Goal: Transaction & Acquisition: Book appointment/travel/reservation

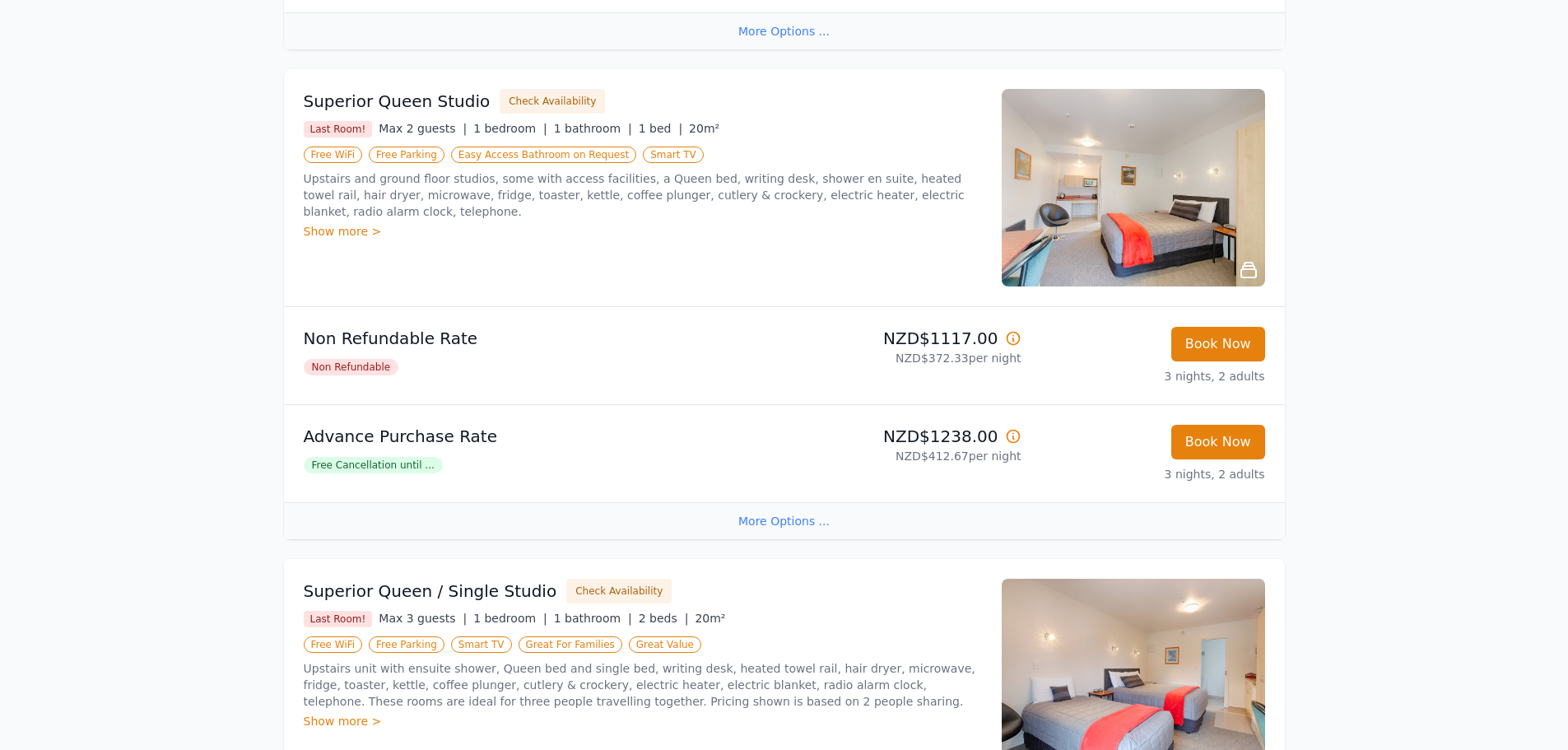
scroll to position [741, 0]
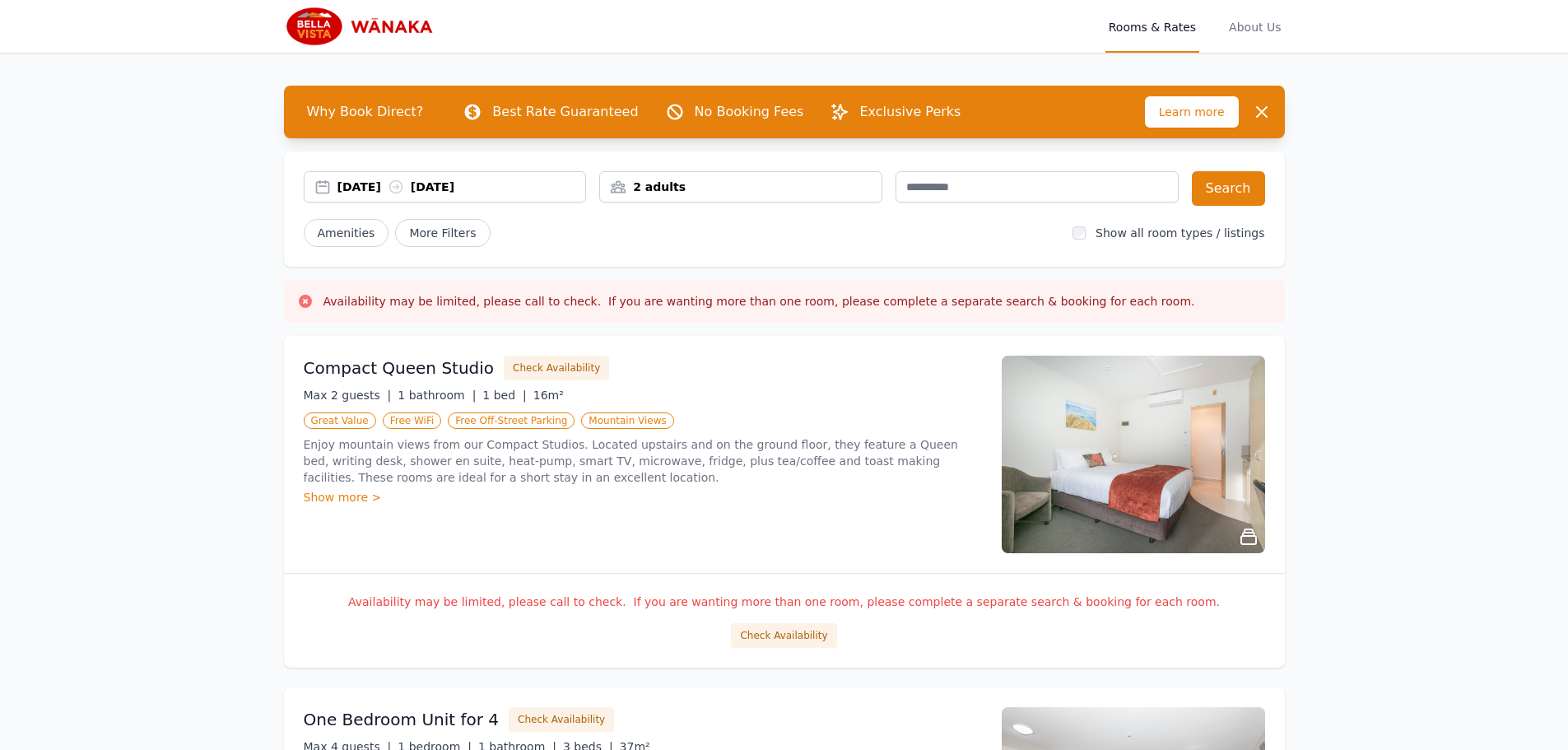
click at [409, 189] on div "18 Sep 2025 19 Sep 2025" at bounding box center [461, 187] width 248 height 17
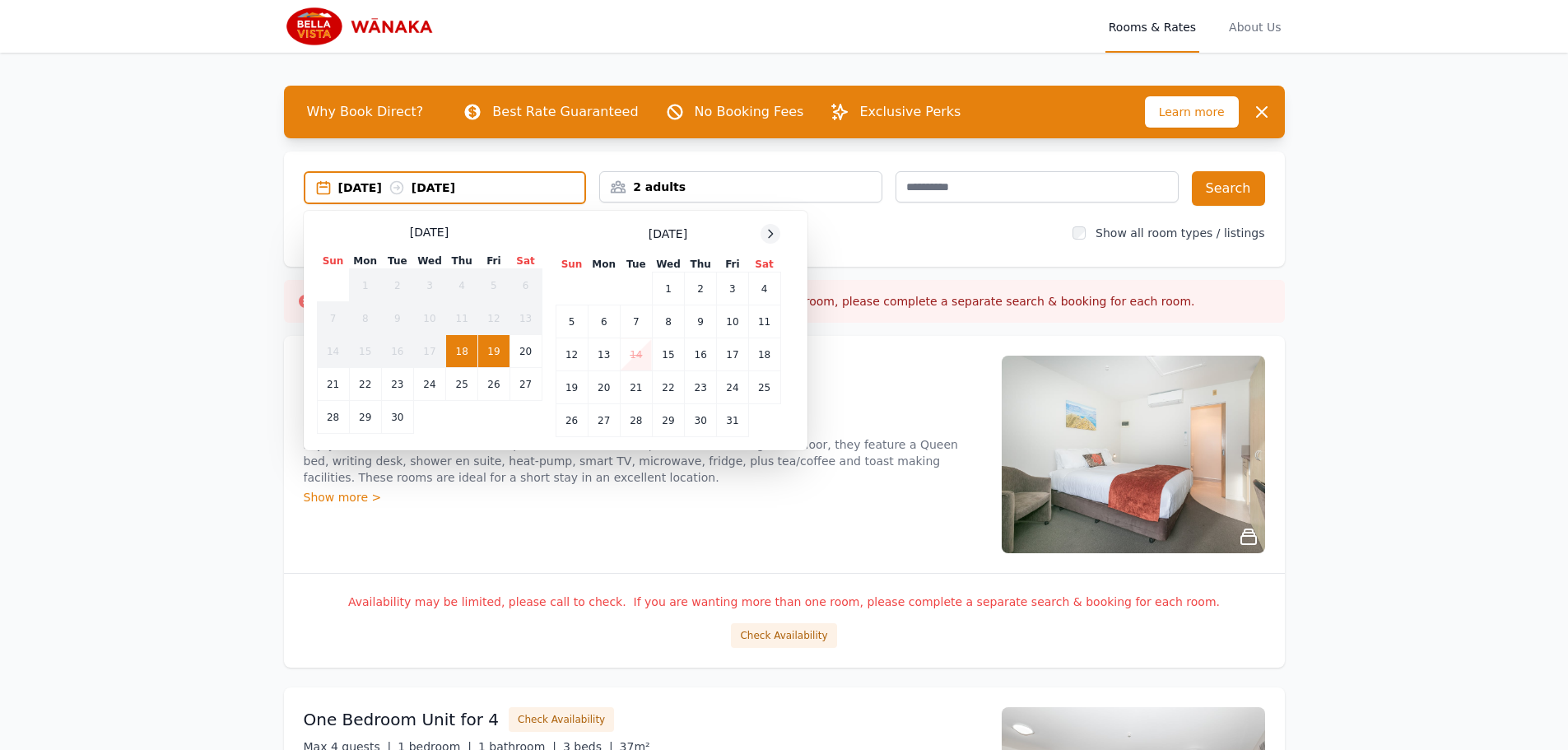
click at [775, 234] on icon at bounding box center [770, 234] width 13 height 13
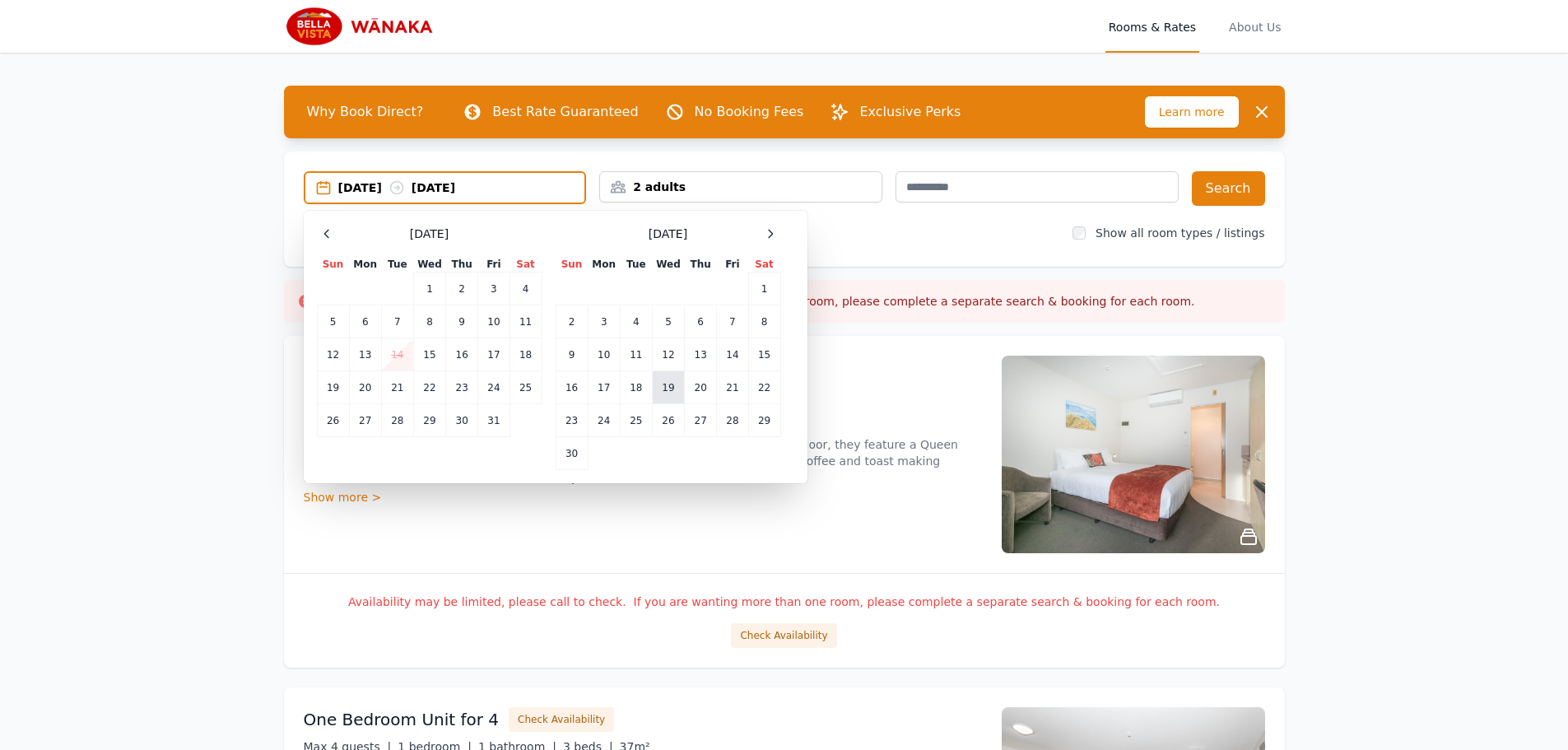
drag, startPoint x: 665, startPoint y: 379, endPoint x: 681, endPoint y: 384, distance: 16.8
click at [666, 380] on td "19" at bounding box center [668, 387] width 32 height 33
click at [736, 390] on td "21" at bounding box center [733, 387] width 32 height 33
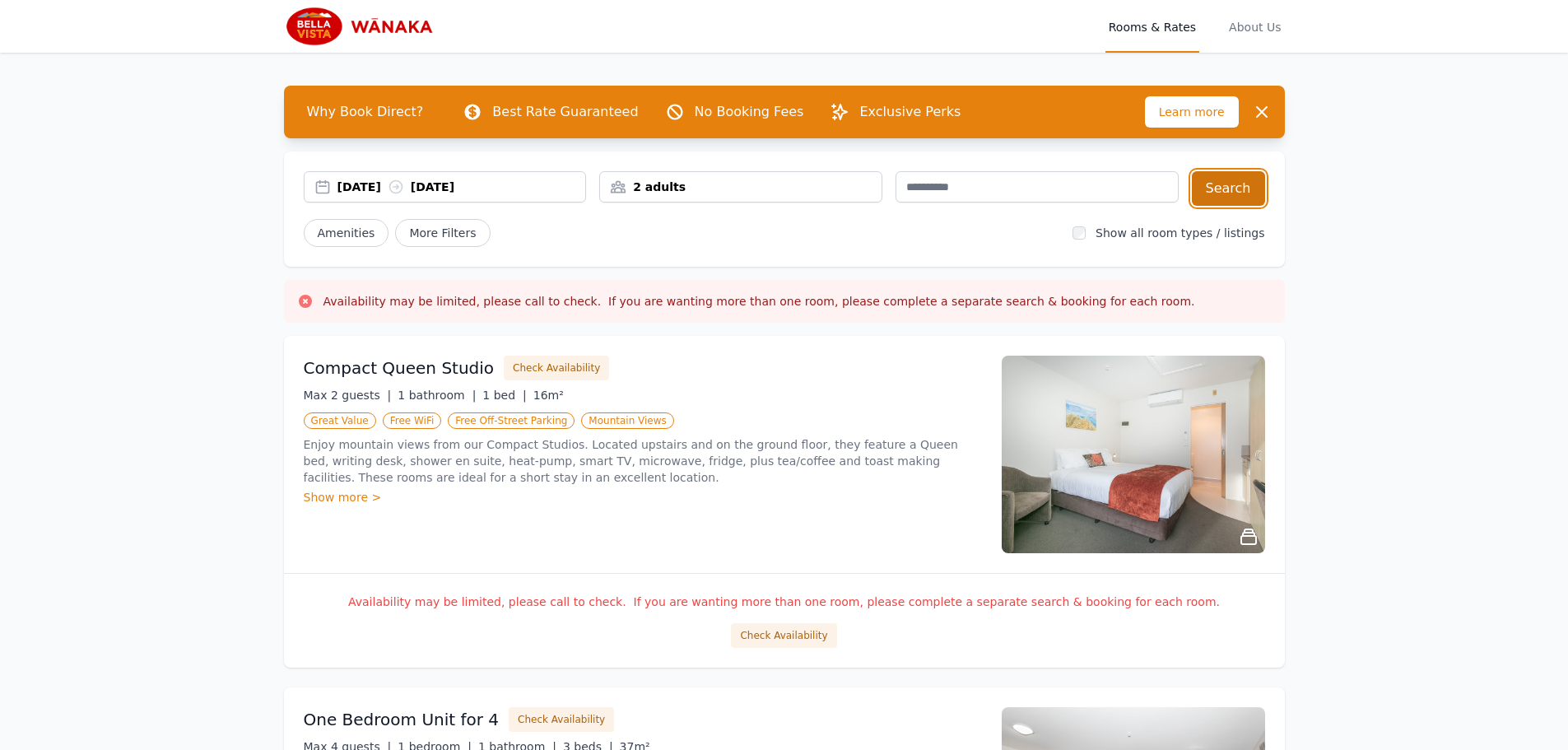
click at [1222, 199] on button "Search" at bounding box center [1229, 188] width 73 height 35
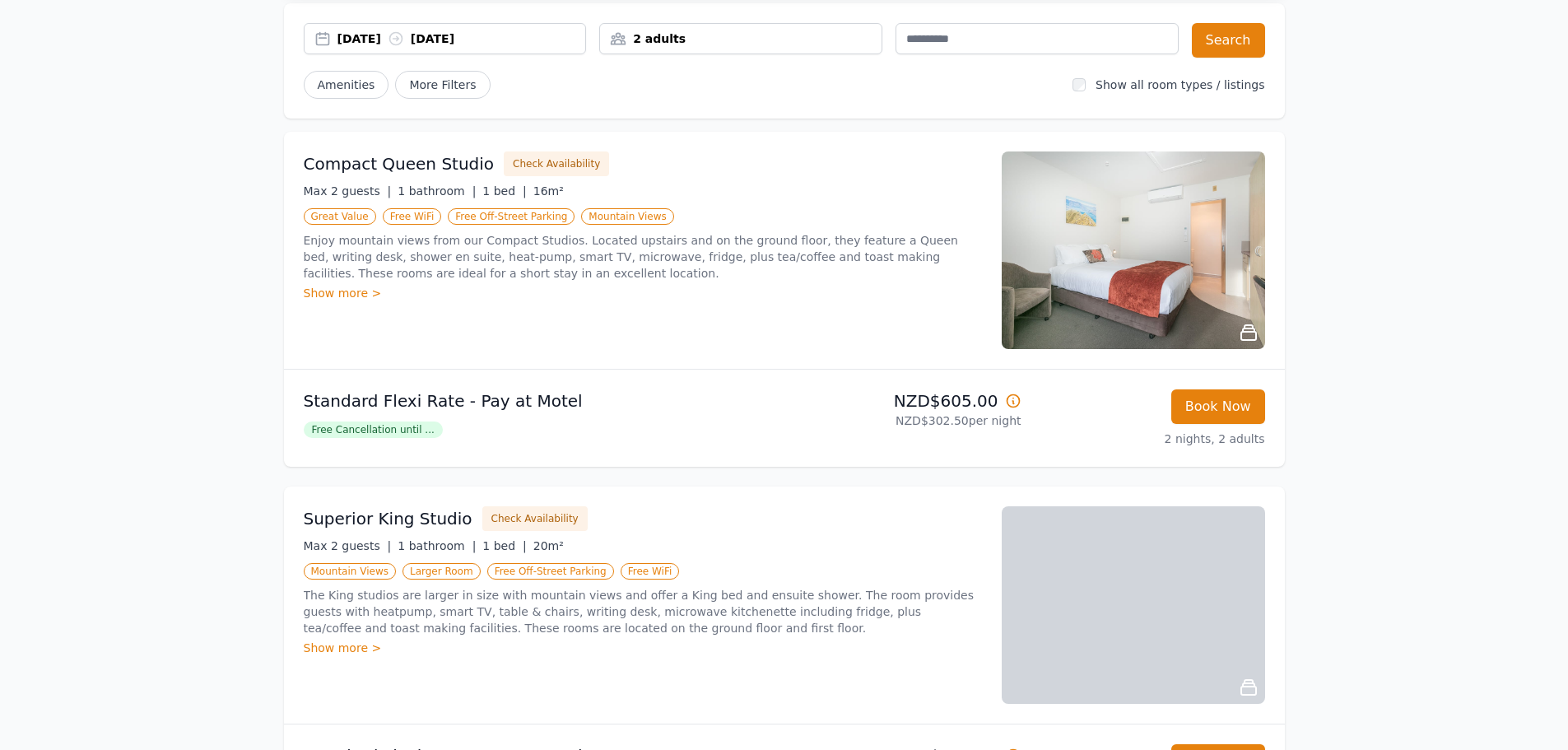
scroll to position [164, 0]
